Goal: Check status: Check status

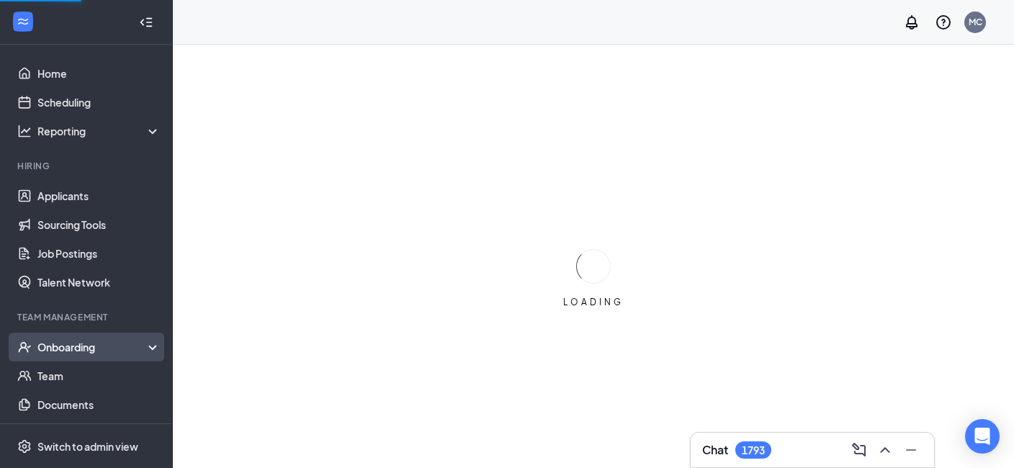
click at [77, 347] on div "Onboarding" at bounding box center [92, 347] width 111 height 14
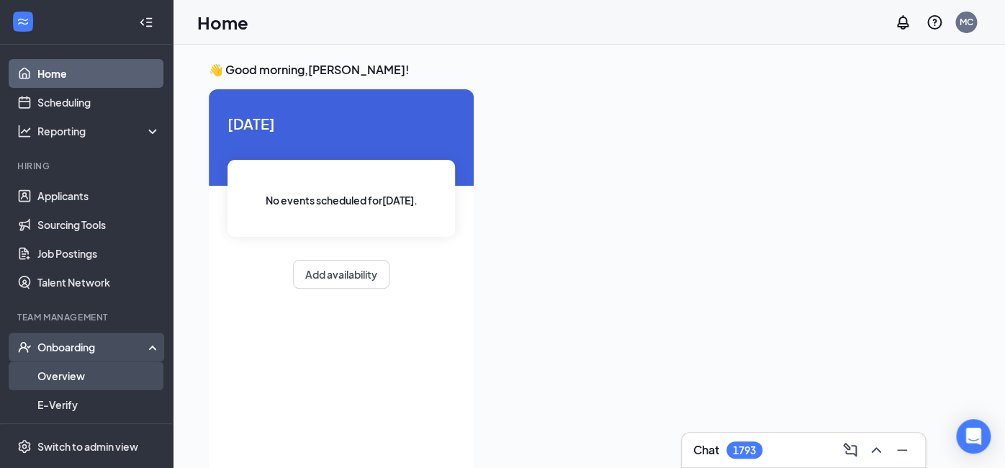
click at [62, 377] on link "Overview" at bounding box center [98, 375] width 123 height 29
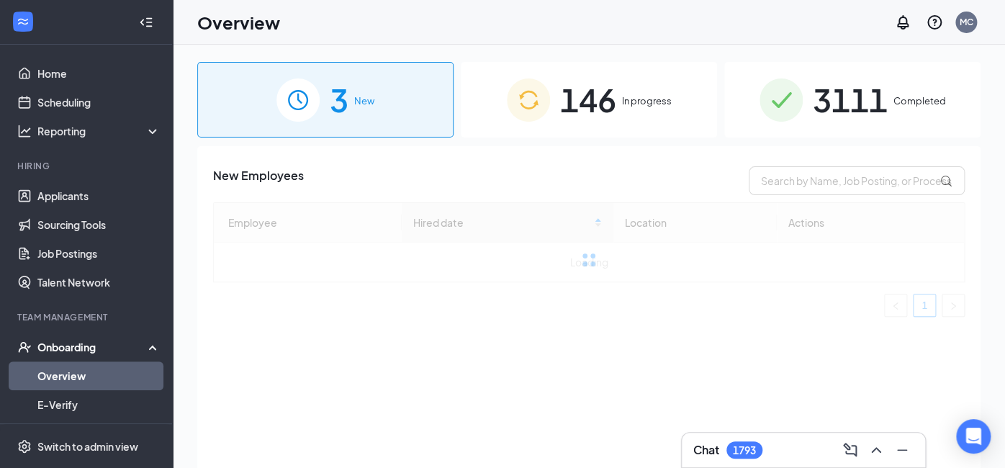
click at [870, 109] on span "3111" at bounding box center [850, 100] width 75 height 50
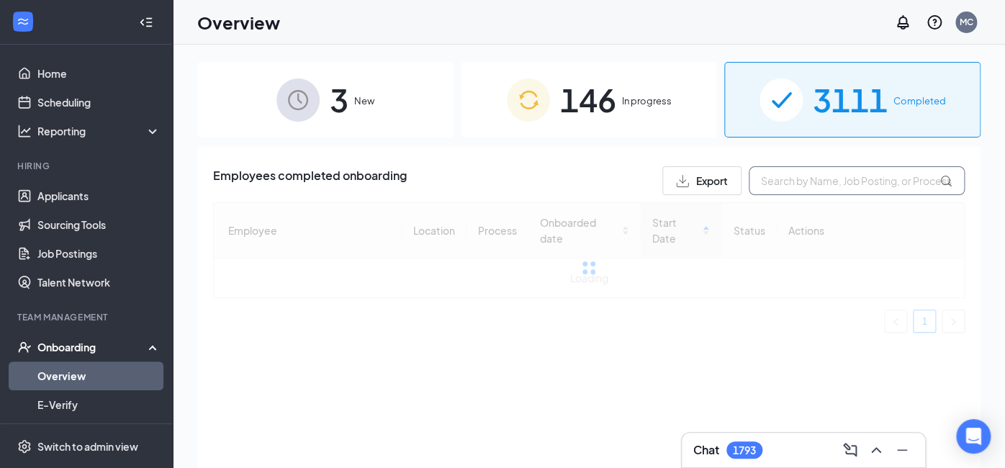
drag, startPoint x: 775, startPoint y: 187, endPoint x: 757, endPoint y: 184, distance: 17.6
click at [768, 185] on input "text" at bounding box center [857, 180] width 216 height 29
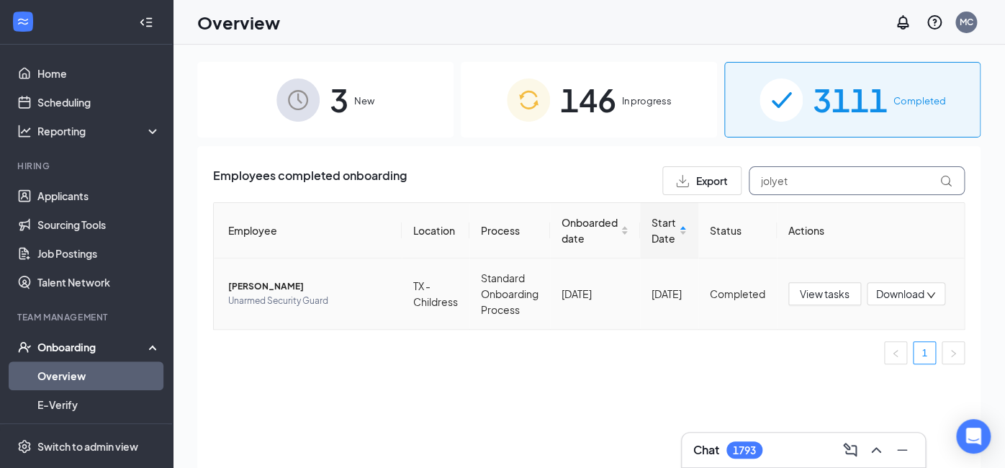
type input "jolyet"
click at [273, 294] on span "Unarmed Security Guard" at bounding box center [309, 301] width 162 height 14
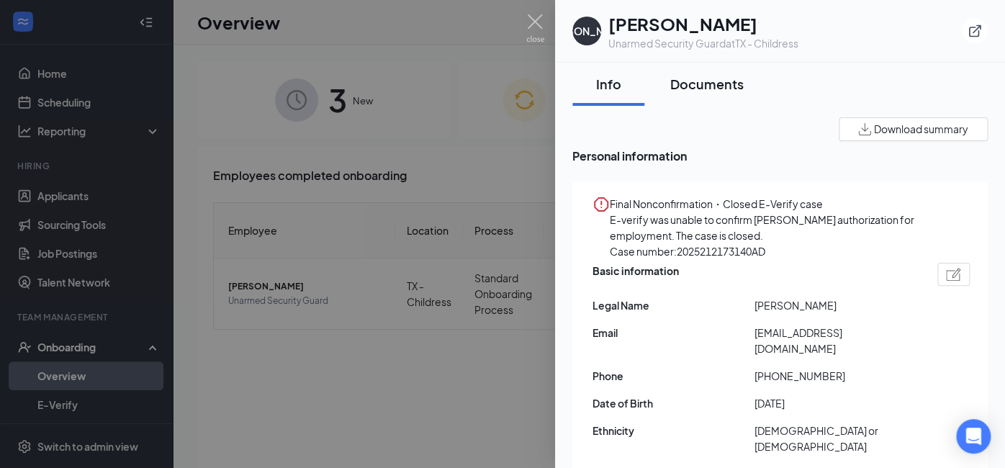
click at [707, 83] on div "Documents" at bounding box center [706, 84] width 73 height 18
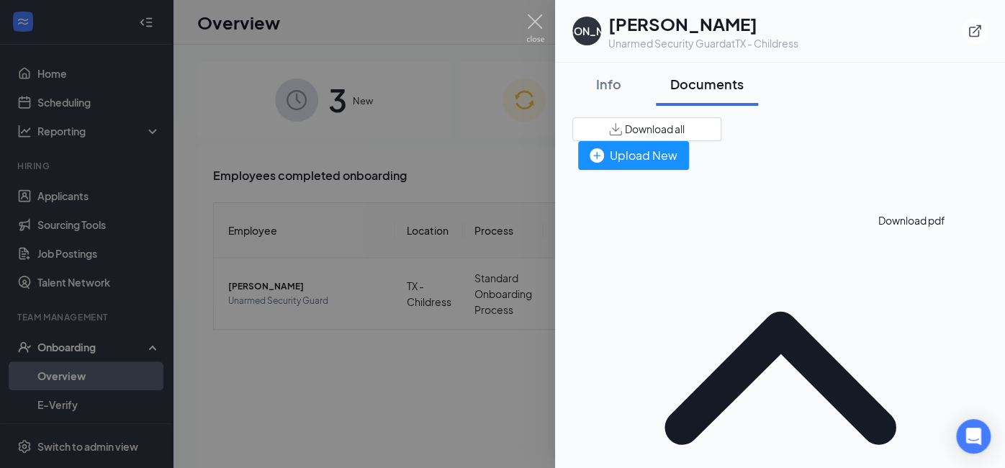
click at [603, 85] on div "Info" at bounding box center [608, 84] width 43 height 18
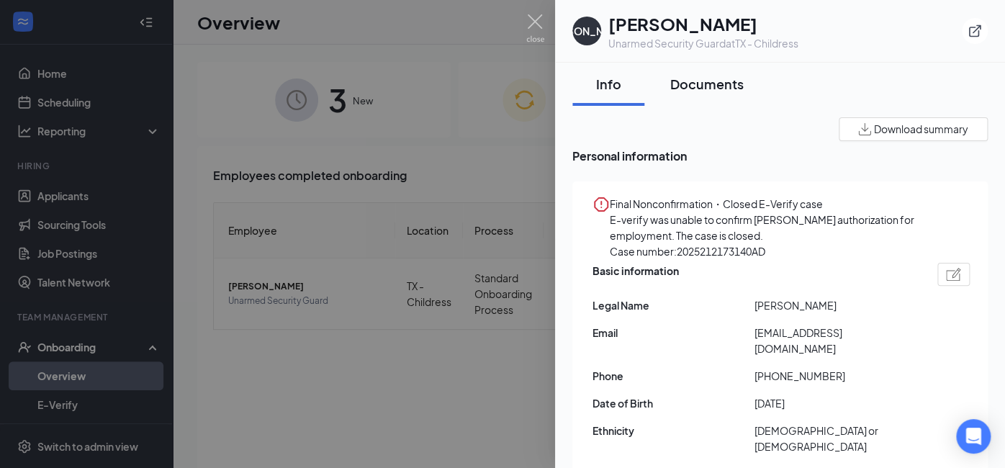
click at [698, 84] on div "Documents" at bounding box center [706, 84] width 73 height 18
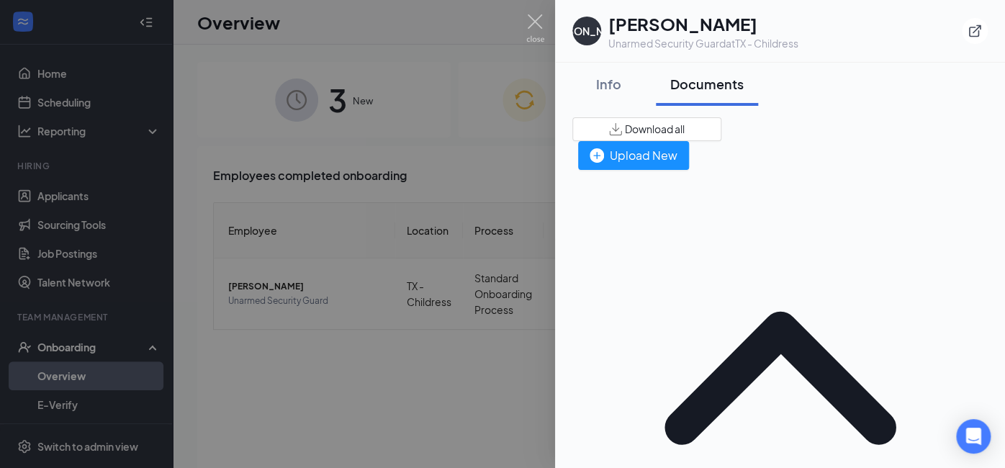
click at [604, 84] on div "Info" at bounding box center [608, 84] width 43 height 18
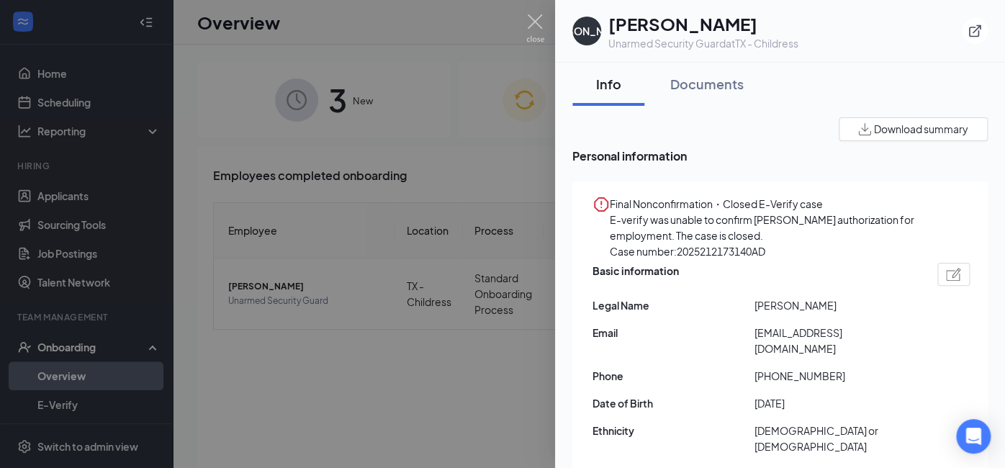
click at [357, 273] on div at bounding box center [502, 234] width 1005 height 468
